Goal: Information Seeking & Learning: Learn about a topic

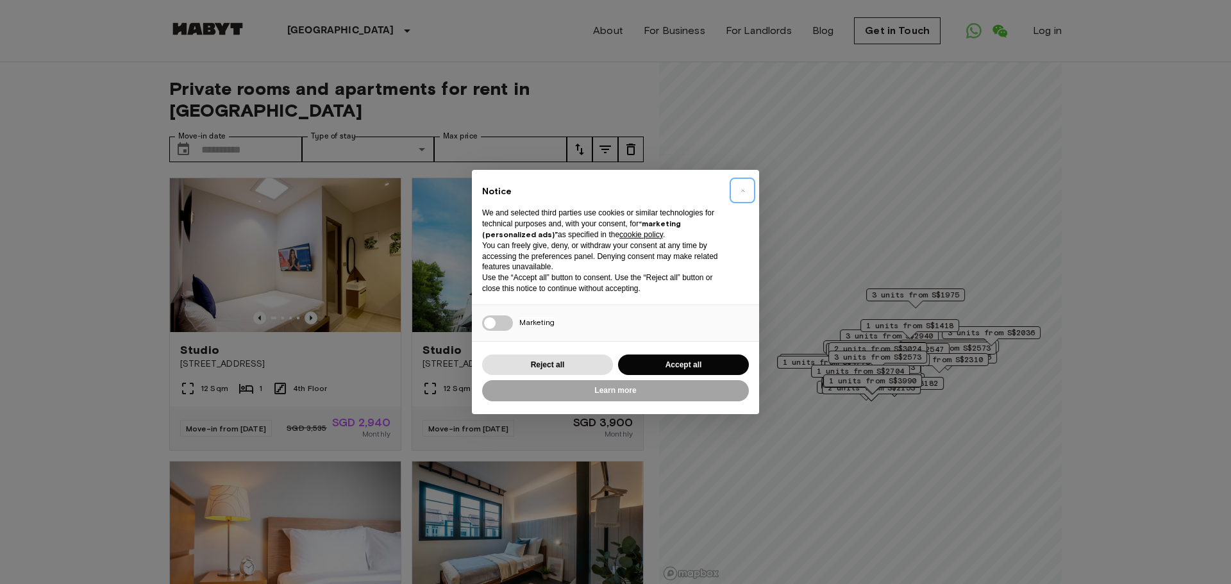
click at [736, 189] on button "×" at bounding box center [742, 190] width 21 height 21
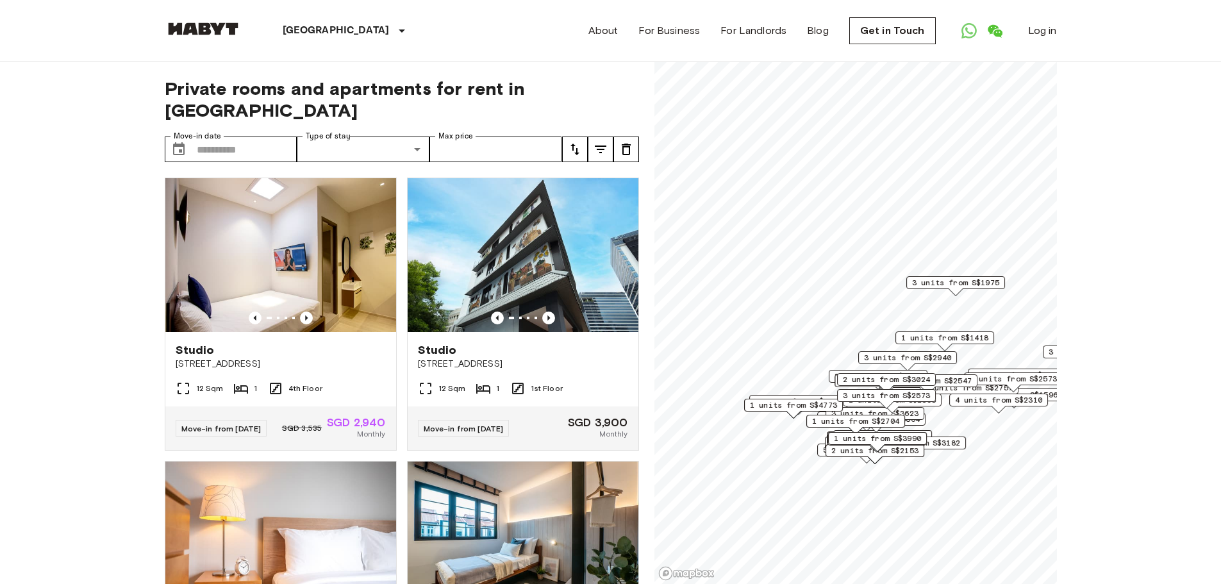
click at [216, 31] on img at bounding box center [203, 28] width 77 height 13
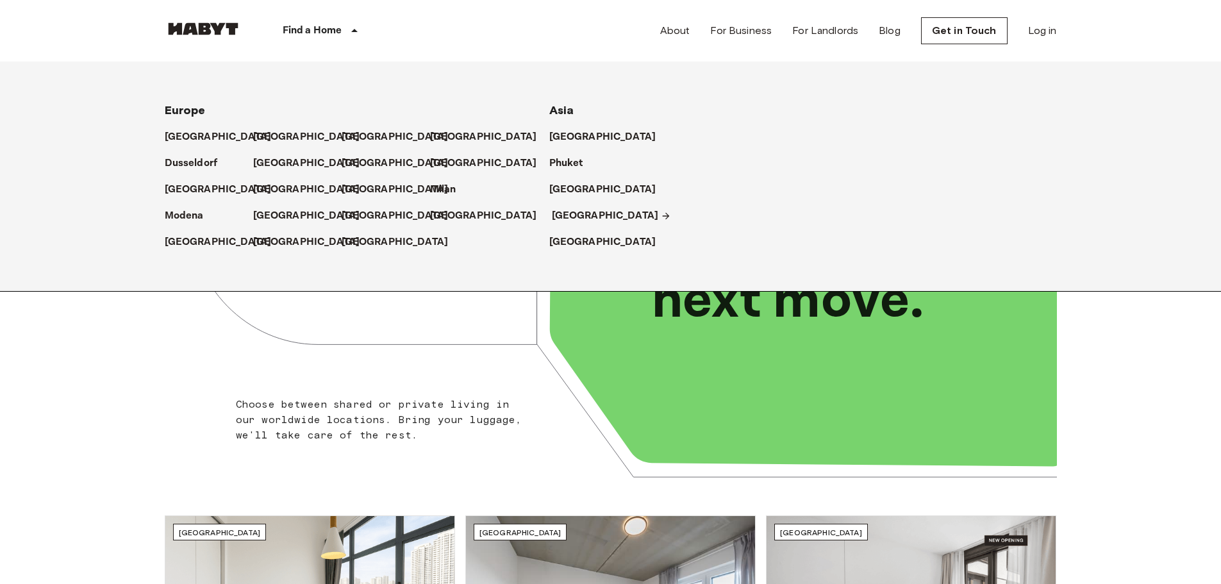
click at [590, 219] on p "[GEOGRAPHIC_DATA]" at bounding box center [605, 215] width 107 height 15
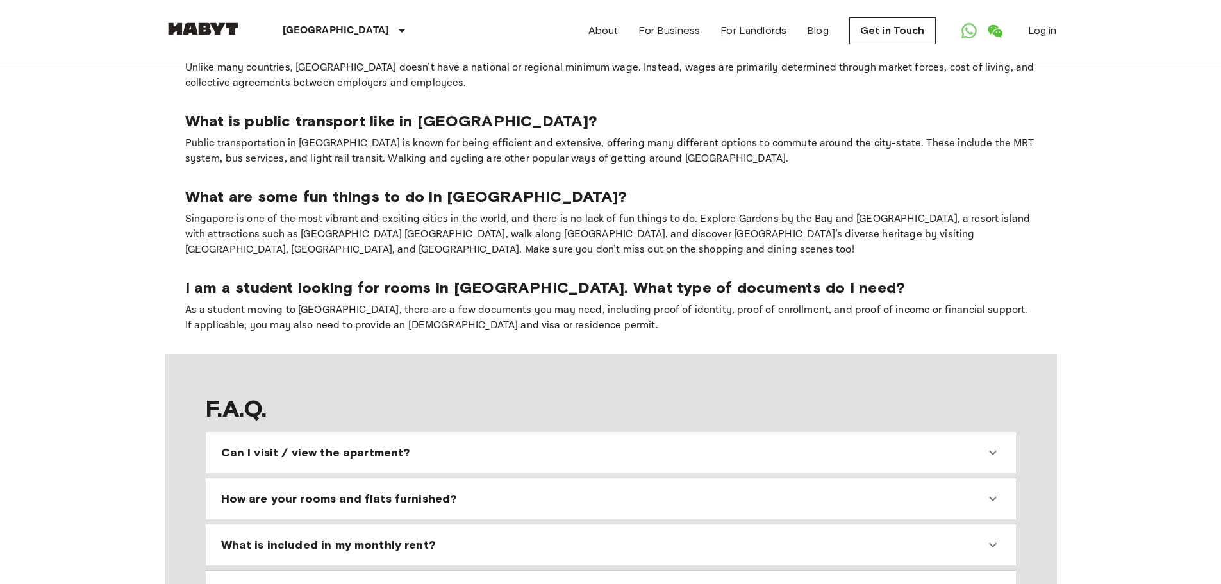
scroll to position [705, 0]
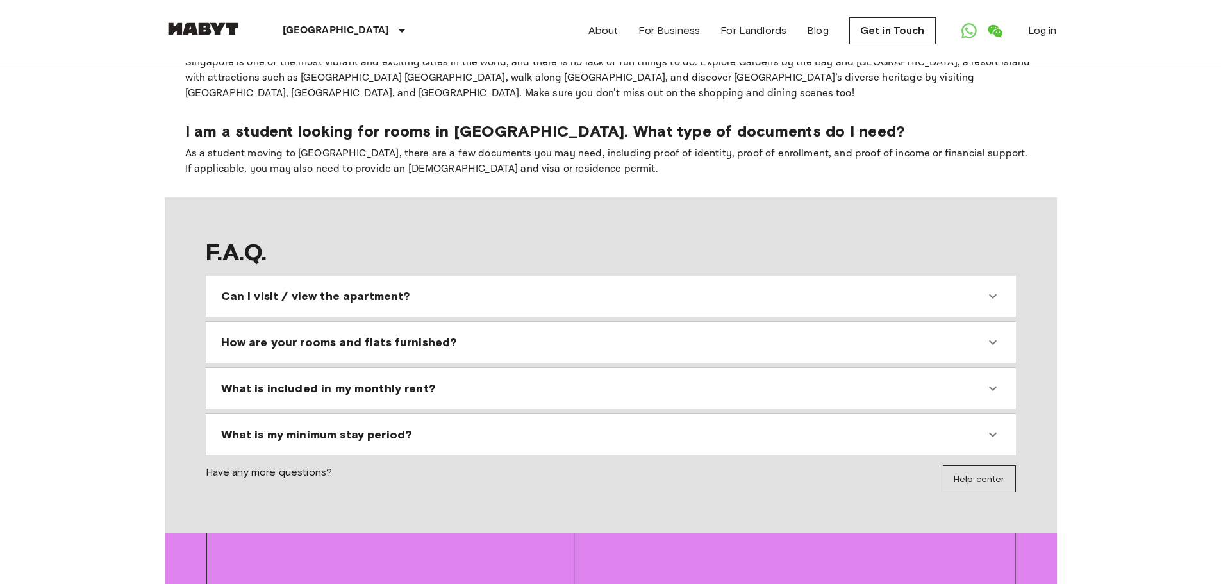
scroll to position [1346, 0]
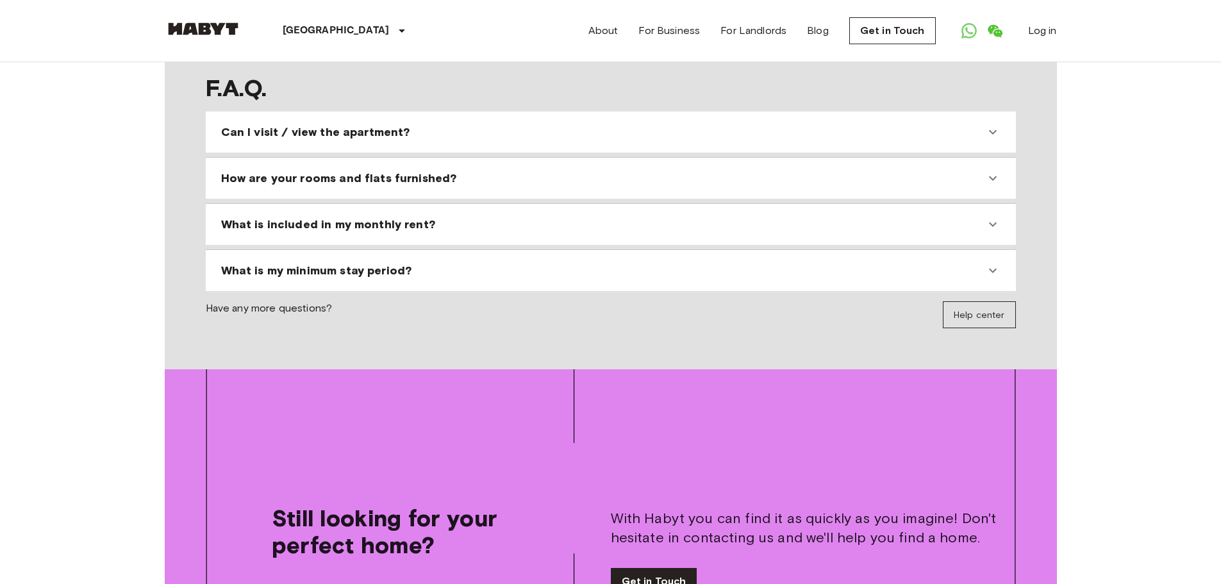
click at [369, 171] on span "How are your rooms and flats furnished?" at bounding box center [339, 178] width 236 height 15
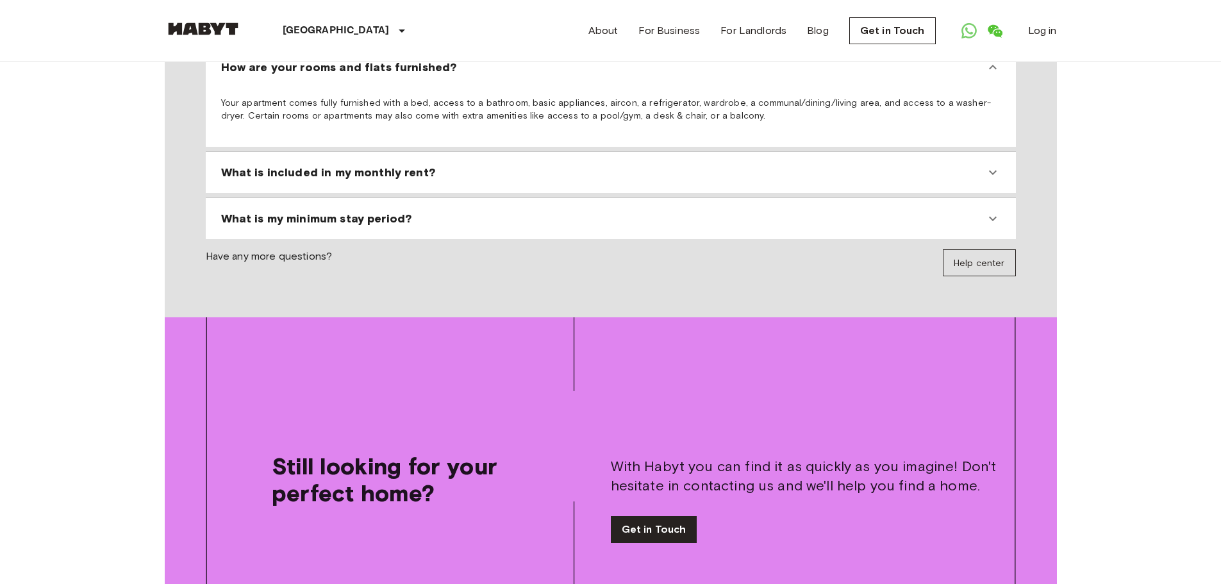
scroll to position [1603, 0]
